Goal: Task Accomplishment & Management: Manage account settings

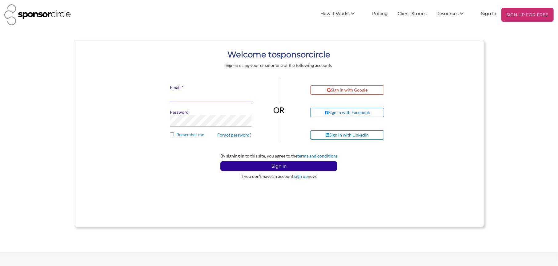
click at [187, 96] on input "* Email" at bounding box center [211, 96] width 82 height 12
type input "[PERSON_NAME][EMAIL_ADDRESS][DOMAIN_NAME]"
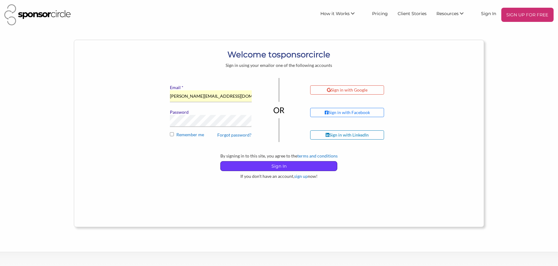
click at [281, 166] on p "Sign In" at bounding box center [279, 165] width 116 height 9
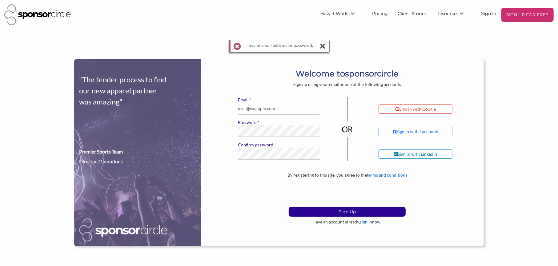
click at [320, 45] on icon at bounding box center [323, 46] width 8 height 12
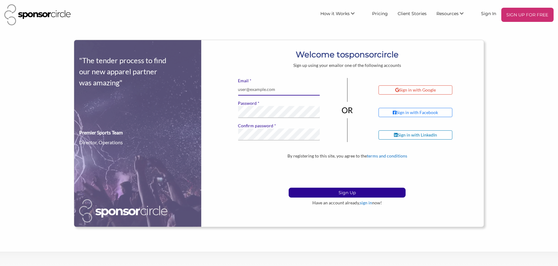
click at [281, 89] on input "* Email" at bounding box center [279, 89] width 82 height 12
type input "[PERSON_NAME][EMAIL_ADDRESS][DOMAIN_NAME]"
click at [274, 222] on div ""The tender process to find our new apparel partner was amazing" Premier Sports…" at bounding box center [279, 133] width 410 height 187
click at [365, 201] on link "sign in" at bounding box center [366, 202] width 12 height 5
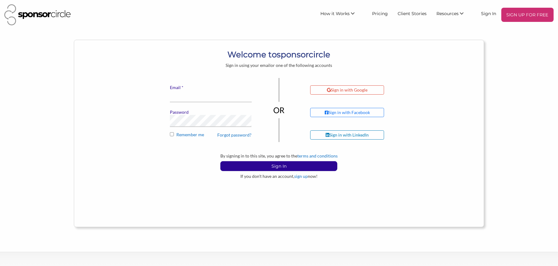
click at [235, 134] on link "Forgot password?" at bounding box center [235, 135] width 34 height 6
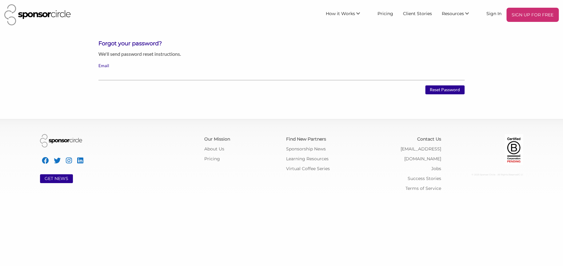
click at [130, 75] on input "Email" at bounding box center [282, 74] width 366 height 12
type input "jillk@mpeshows.com"
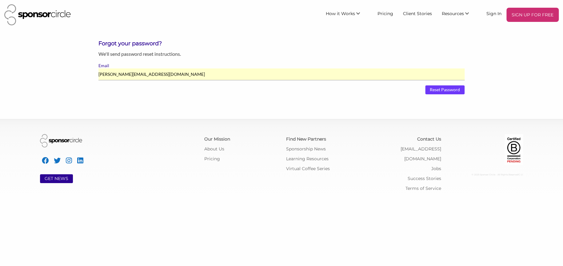
click at [441, 90] on input "Reset Password" at bounding box center [445, 89] width 39 height 9
